Goal: Task Accomplishment & Management: Manage account settings

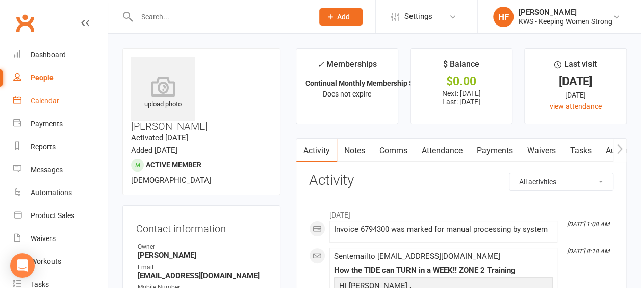
click at [56, 102] on div "Calendar" at bounding box center [45, 100] width 29 height 8
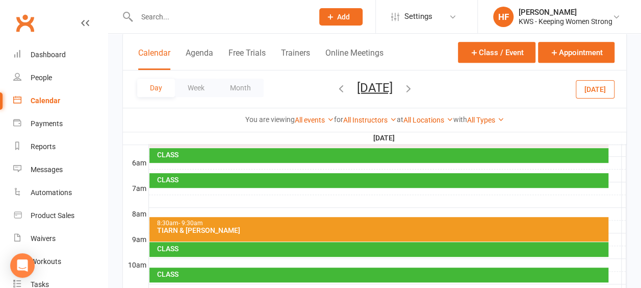
scroll to position [51, 0]
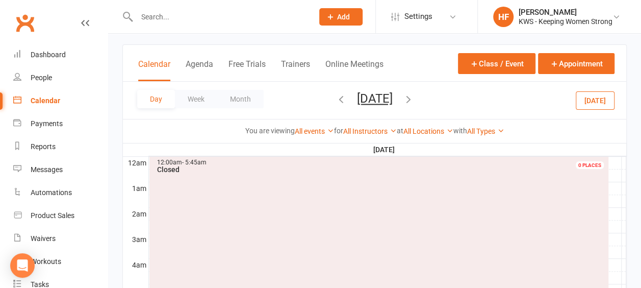
click at [414, 99] on icon "button" at bounding box center [408, 98] width 11 height 11
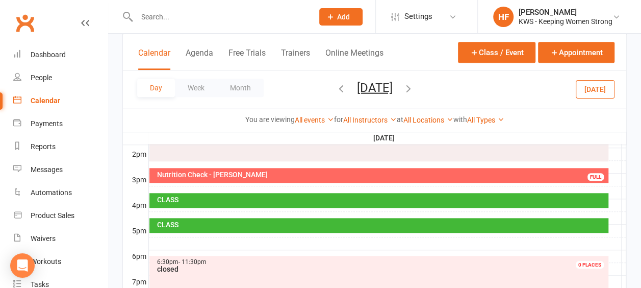
scroll to position [459, 0]
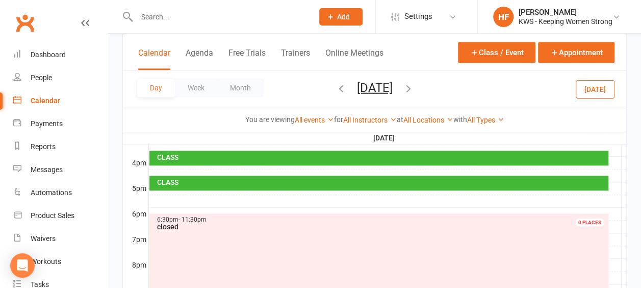
click at [171, 195] on div at bounding box center [387, 201] width 477 height 12
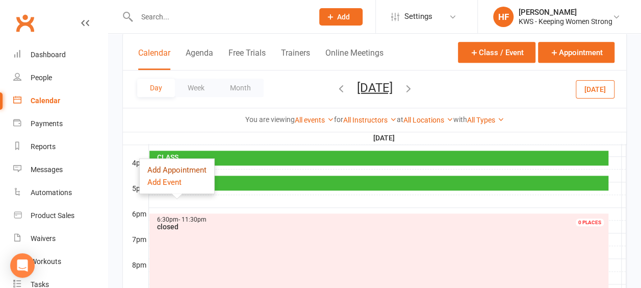
click at [184, 171] on button "Add Appointment" at bounding box center [176, 170] width 59 height 12
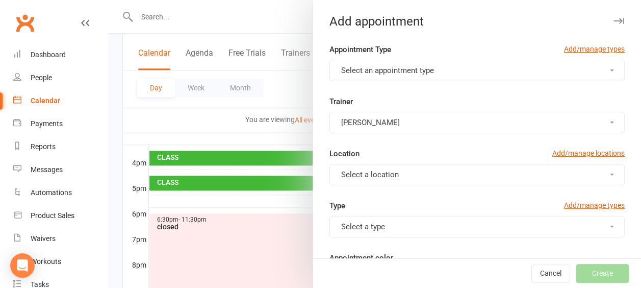
click at [179, 191] on div at bounding box center [374, 144] width 533 height 288
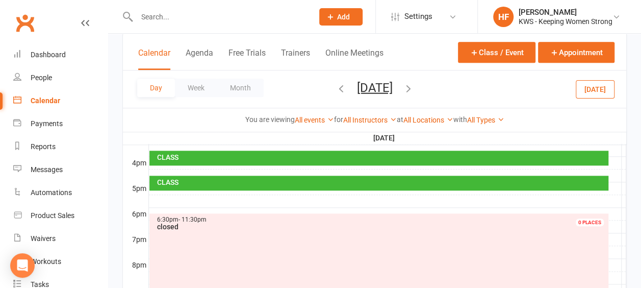
click at [175, 195] on div at bounding box center [387, 201] width 477 height 12
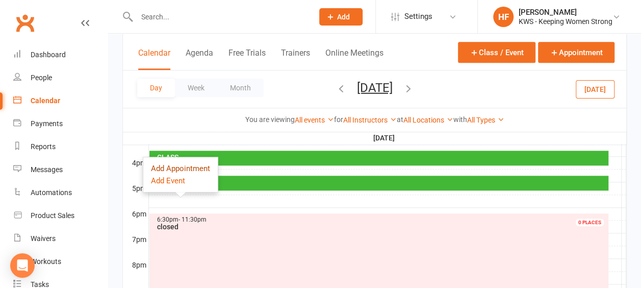
click at [198, 168] on button "Add Appointment" at bounding box center [180, 168] width 59 height 12
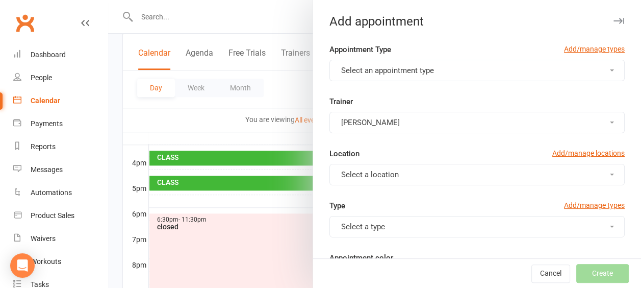
click at [597, 71] on button "Select an appointment type" at bounding box center [476, 70] width 295 height 21
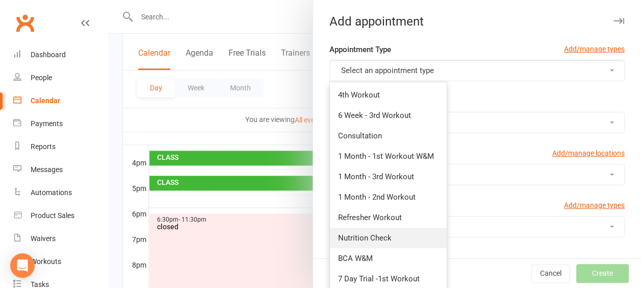
click at [367, 237] on span "Nutrition Check" at bounding box center [365, 237] width 54 height 9
type input "6:00pm"
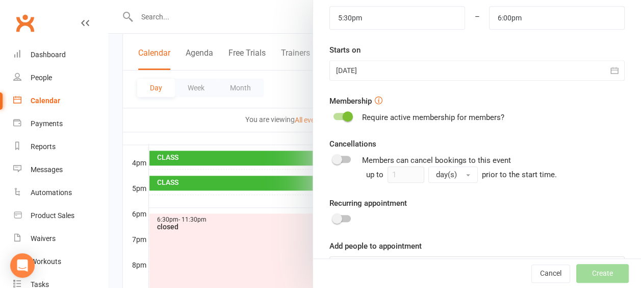
scroll to position [344, 0]
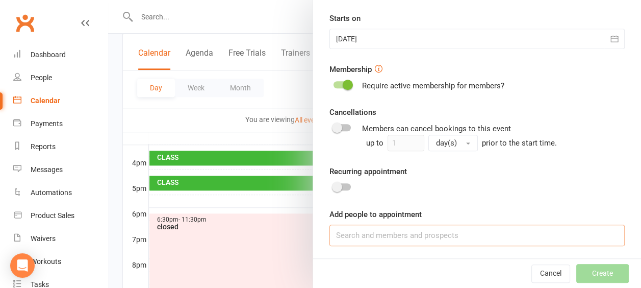
click at [345, 235] on input at bounding box center [476, 234] width 295 height 21
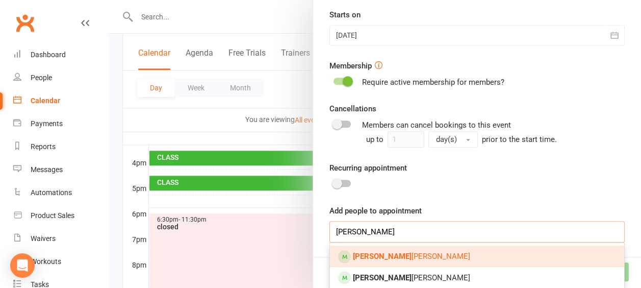
scroll to position [348, 0]
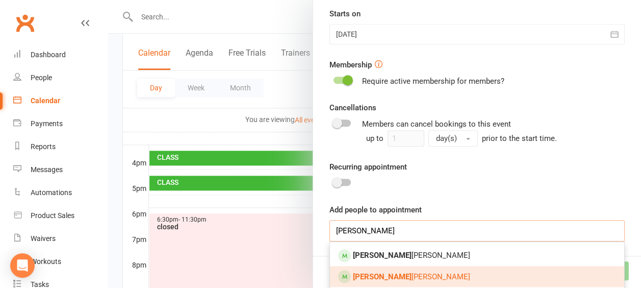
type input "[PERSON_NAME]"
click at [398, 278] on span "[PERSON_NAME]" at bounding box center [411, 276] width 117 height 9
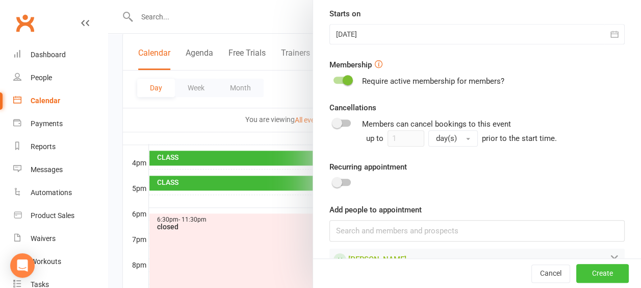
click at [587, 272] on button "Create" at bounding box center [602, 273] width 53 height 18
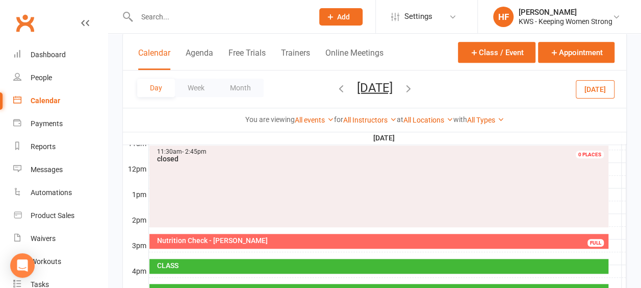
scroll to position [399, 0]
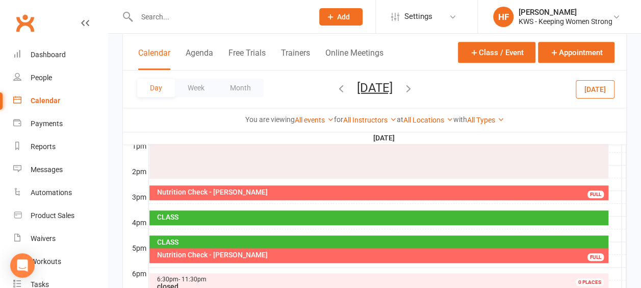
click at [414, 88] on icon "button" at bounding box center [408, 87] width 11 height 11
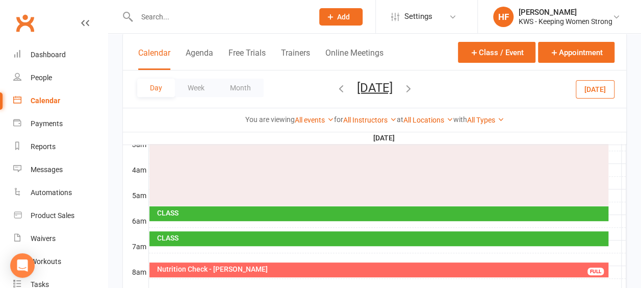
scroll to position [144, 0]
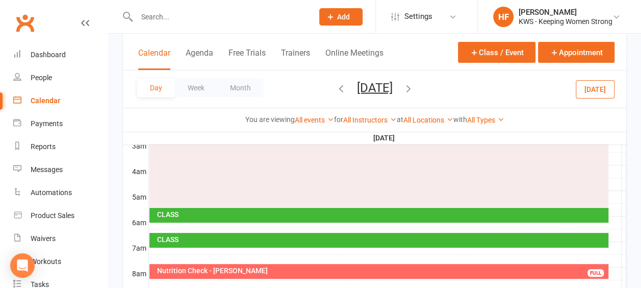
click at [267, 270] on div "Nutrition Check - [PERSON_NAME]" at bounding box center [382, 270] width 450 height 7
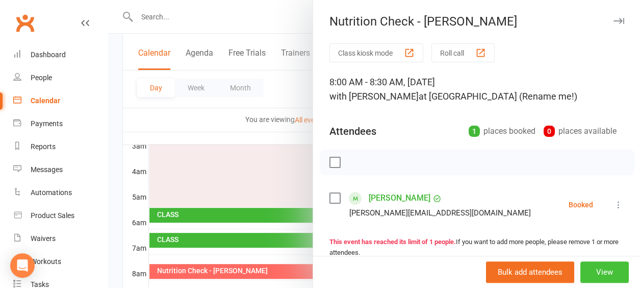
click at [594, 271] on button "View" at bounding box center [604, 271] width 48 height 21
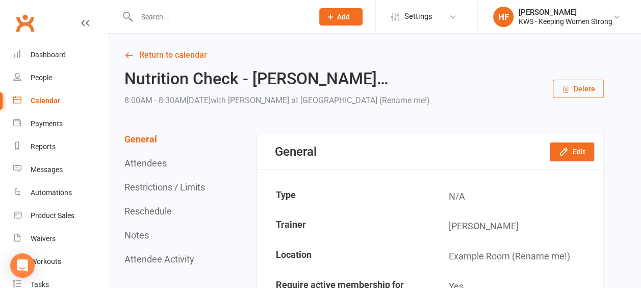
click at [585, 92] on button "Delete" at bounding box center [578, 89] width 51 height 18
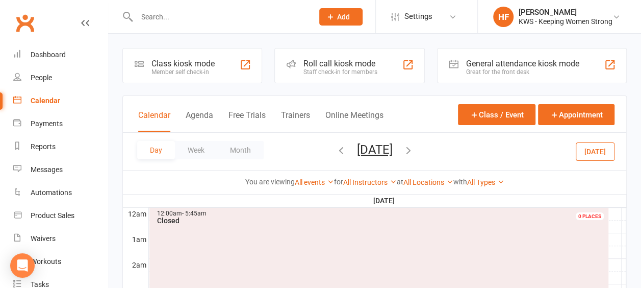
click at [178, 17] on input "text" at bounding box center [220, 17] width 172 height 14
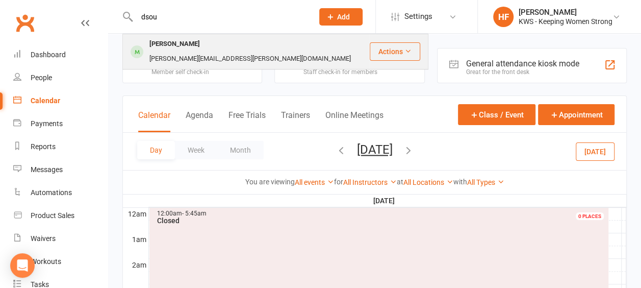
type input "dsou"
click at [187, 46] on div "[PERSON_NAME]" at bounding box center [174, 44] width 57 height 15
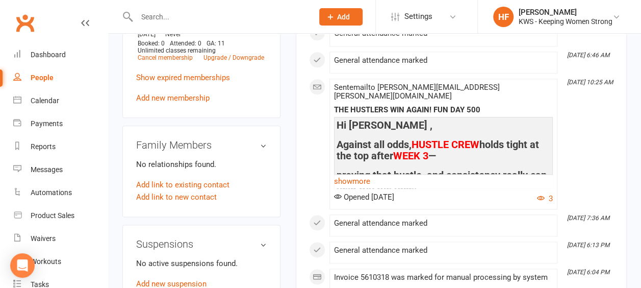
scroll to position [561, 0]
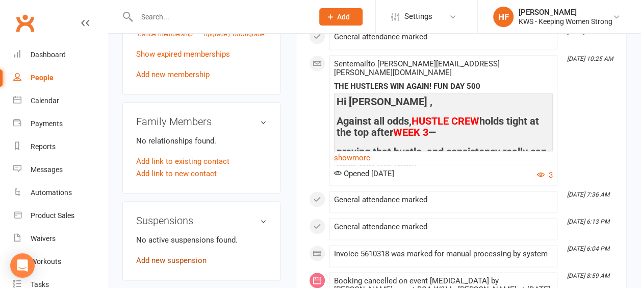
click at [187, 255] on link "Add new suspension" at bounding box center [171, 259] width 70 height 9
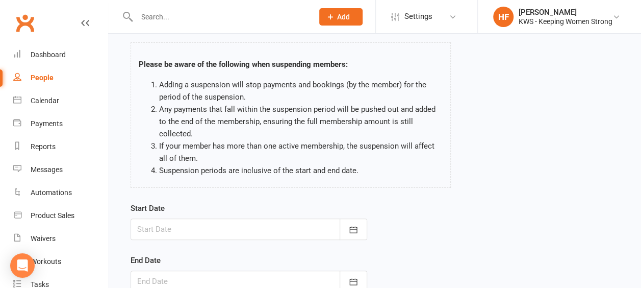
scroll to position [102, 0]
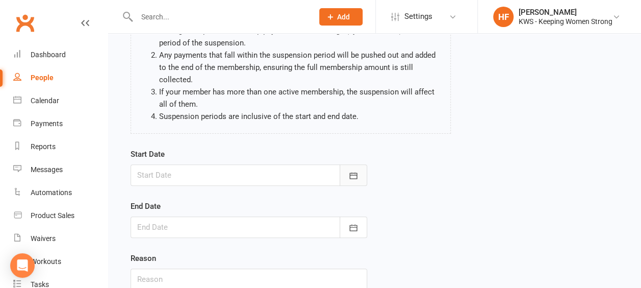
click at [353, 174] on icon "button" at bounding box center [353, 175] width 8 height 7
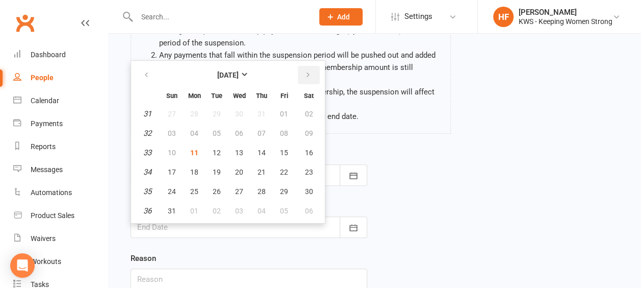
click at [306, 74] on icon "button" at bounding box center [307, 75] width 7 height 8
click at [263, 150] on span "18" at bounding box center [262, 152] width 8 height 8
type input "[DATE]"
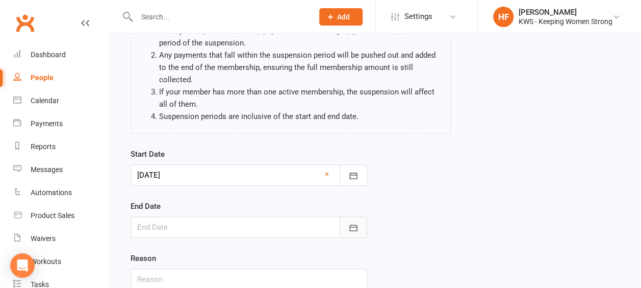
click at [353, 224] on icon "button" at bounding box center [353, 227] width 10 height 10
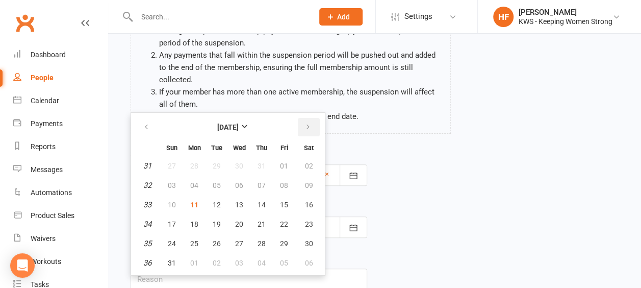
click at [306, 124] on icon "button" at bounding box center [307, 127] width 7 height 8
click at [308, 124] on icon "button" at bounding box center [307, 127] width 7 height 8
click at [307, 126] on icon "button" at bounding box center [307, 127] width 7 height 8
click at [263, 223] on span "25" at bounding box center [262, 224] width 8 height 8
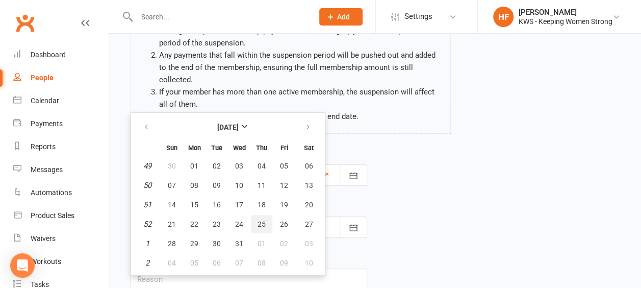
type input "[DATE]"
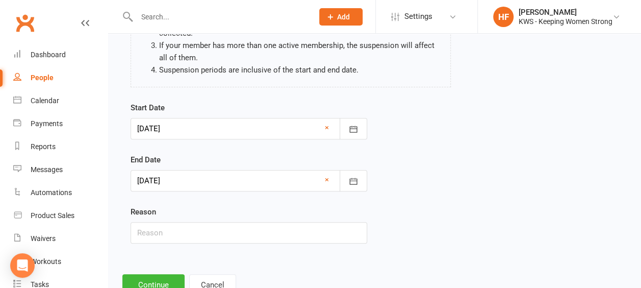
scroll to position [183, 0]
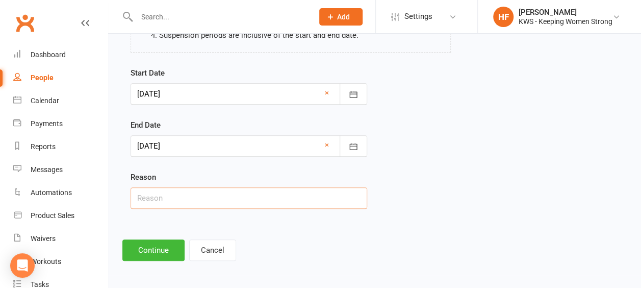
click at [172, 195] on input "text" at bounding box center [249, 197] width 237 height 21
type input "overseas work"
click at [161, 247] on button "Continue" at bounding box center [153, 249] width 62 height 21
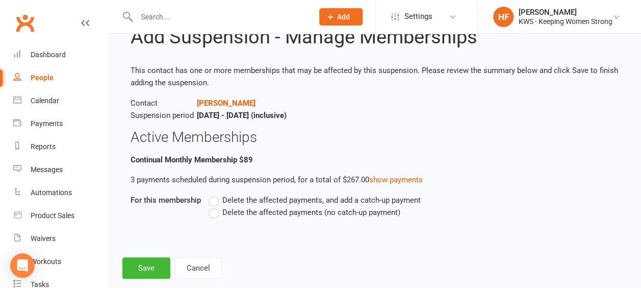
scroll to position [51, 0]
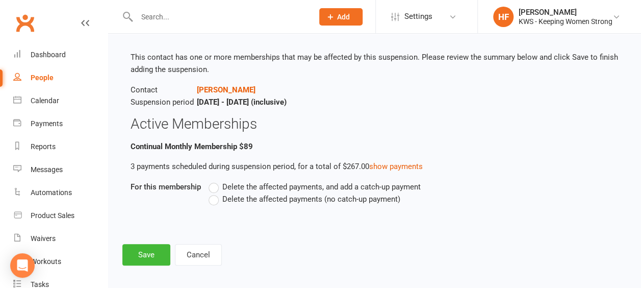
click at [216, 198] on label "Delete the affected payments (no catch-up payment)" at bounding box center [305, 199] width 192 height 12
click at [215, 193] on input "Delete the affected payments (no catch-up payment)" at bounding box center [212, 193] width 7 height 0
click at [151, 254] on button "Save" at bounding box center [146, 254] width 48 height 21
